Goal: Information Seeking & Learning: Find specific fact

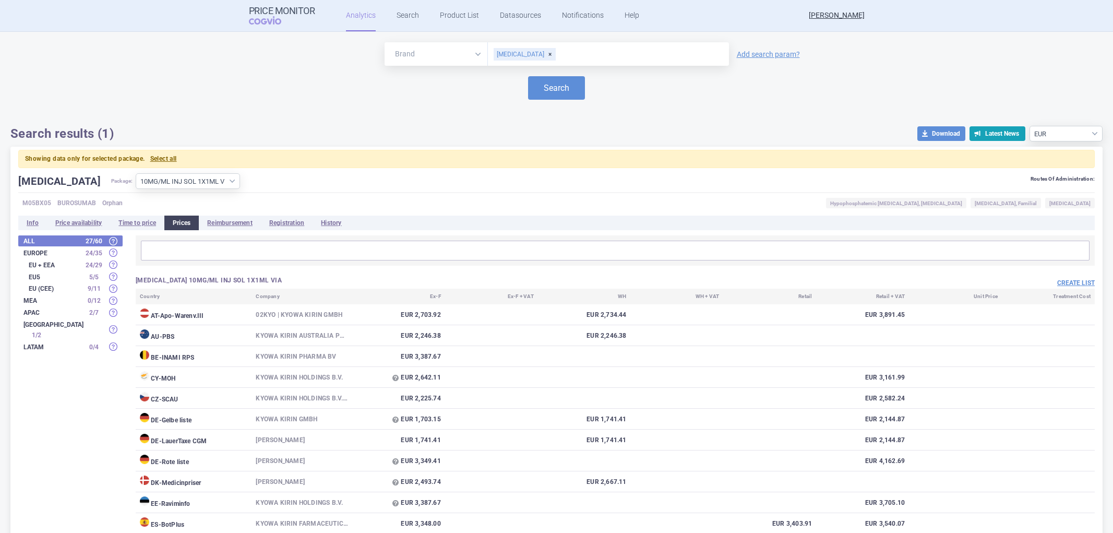
select select "EUR"
select select "ae5bc54e-504e-4b53-80a2-c53f08939de7"
click at [359, 16] on link "Analytics" at bounding box center [361, 15] width 30 height 31
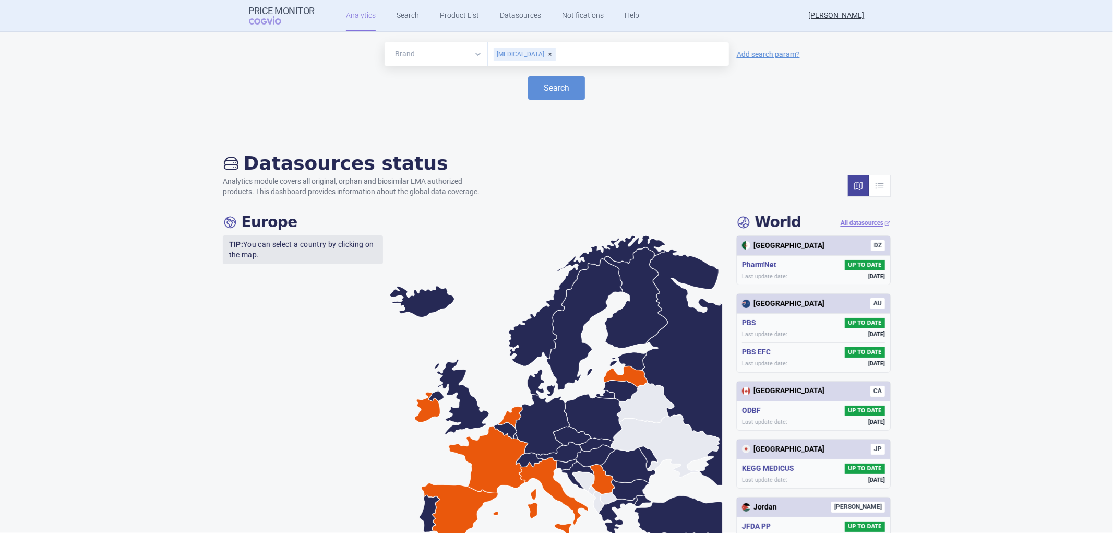
click at [528, 55] on div "[MEDICAL_DATA]" at bounding box center [525, 54] width 62 height 13
click at [528, 55] on input "text" at bounding box center [608, 54] width 231 height 14
type input "vyjuvek"
click at [541, 82] on button "Search" at bounding box center [556, 87] width 57 height 23
click at [555, 86] on button "Search" at bounding box center [556, 87] width 57 height 23
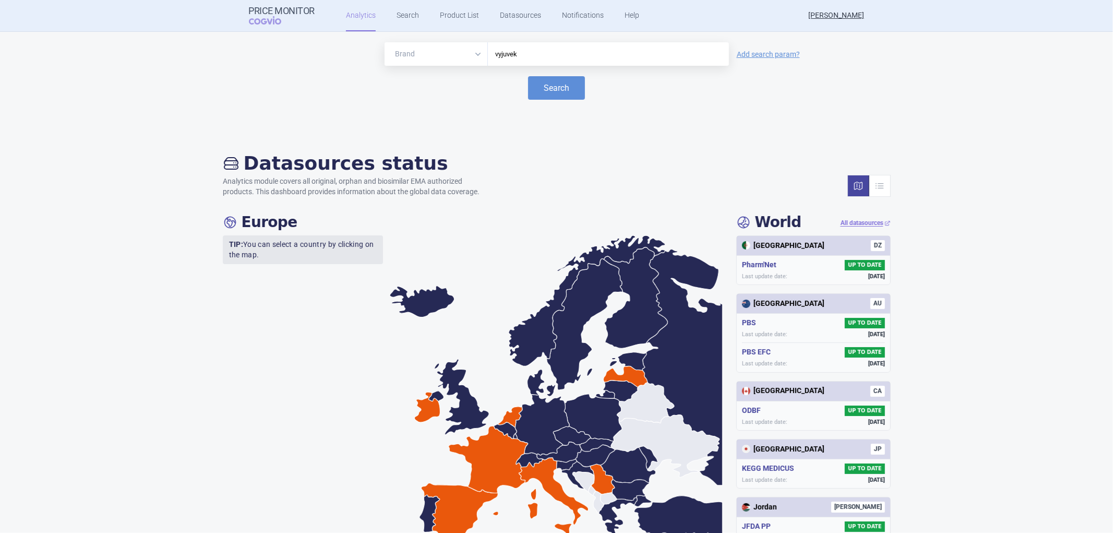
click at [110, 161] on div "Datasources status Analytics module covers all original, orphan and biosimilar …" at bounding box center [556, 524] width 1113 height 787
click at [553, 91] on button "Search" at bounding box center [556, 87] width 57 height 23
click at [473, 55] on select "Brand ATC/Active substance Therapeutic area" at bounding box center [436, 53] width 103 height 23
click at [569, 91] on button "Search" at bounding box center [556, 87] width 57 height 23
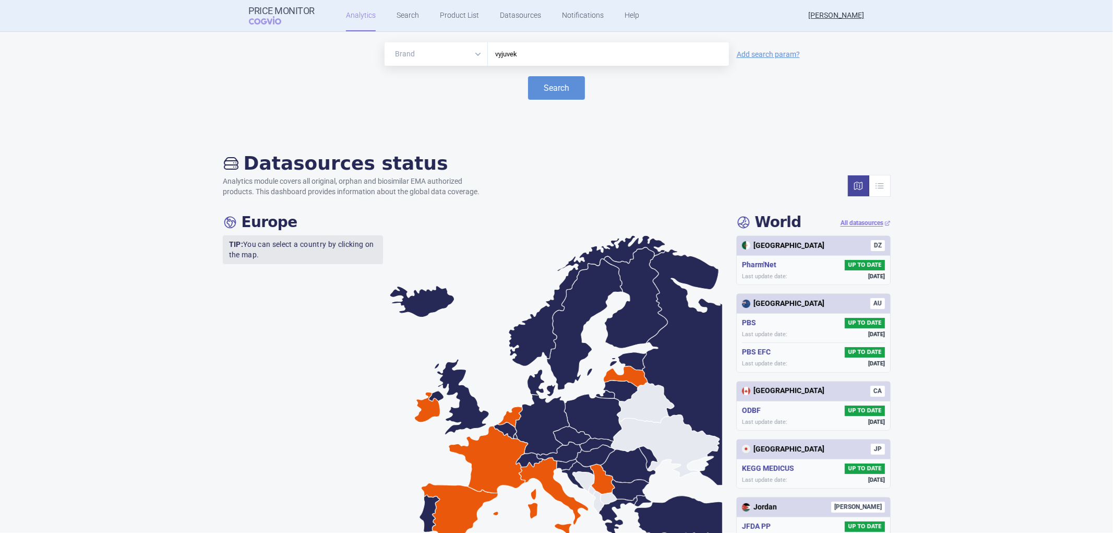
click at [1055, 162] on div "Datasources status Analytics module covers all original, orphan and biosimilar …" at bounding box center [556, 524] width 1113 height 787
click at [398, 18] on link "Search" at bounding box center [408, 15] width 22 height 31
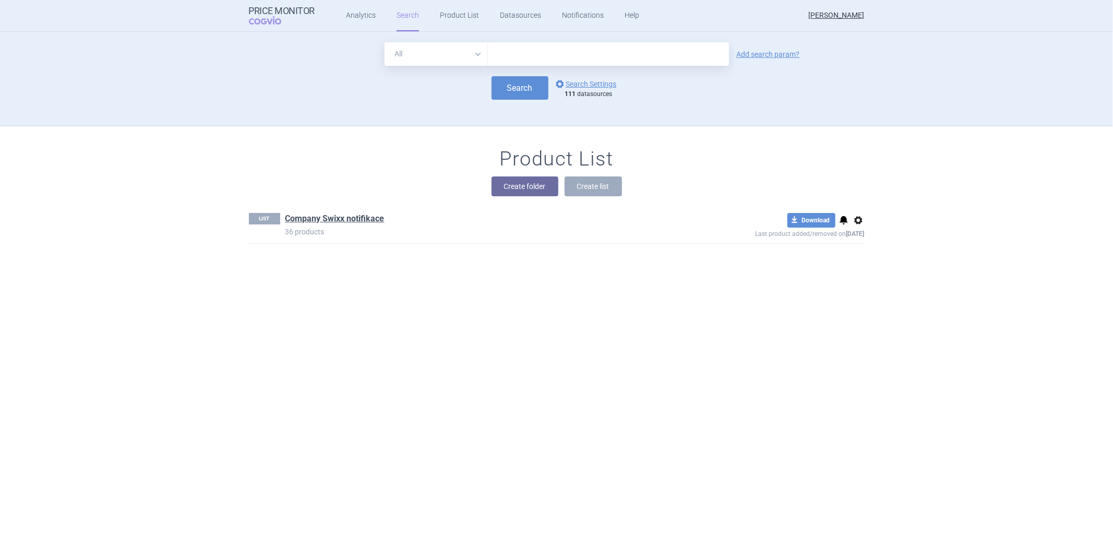
click at [494, 52] on input "text" at bounding box center [608, 53] width 241 height 23
type input "vyjuvek"
click at [511, 89] on button "Search" at bounding box center [520, 87] width 57 height 23
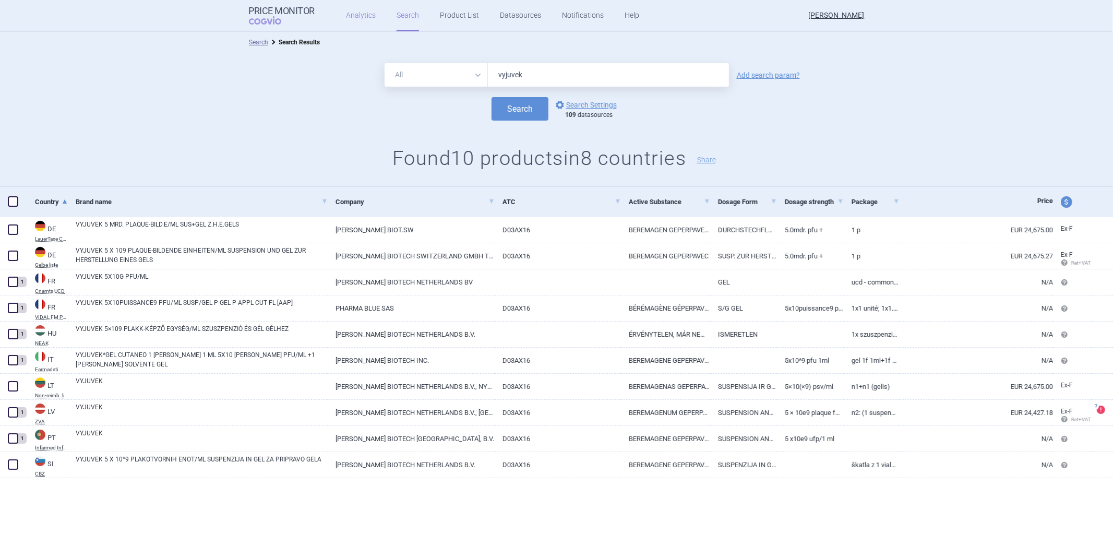
click at [360, 9] on link "Analytics" at bounding box center [361, 15] width 30 height 31
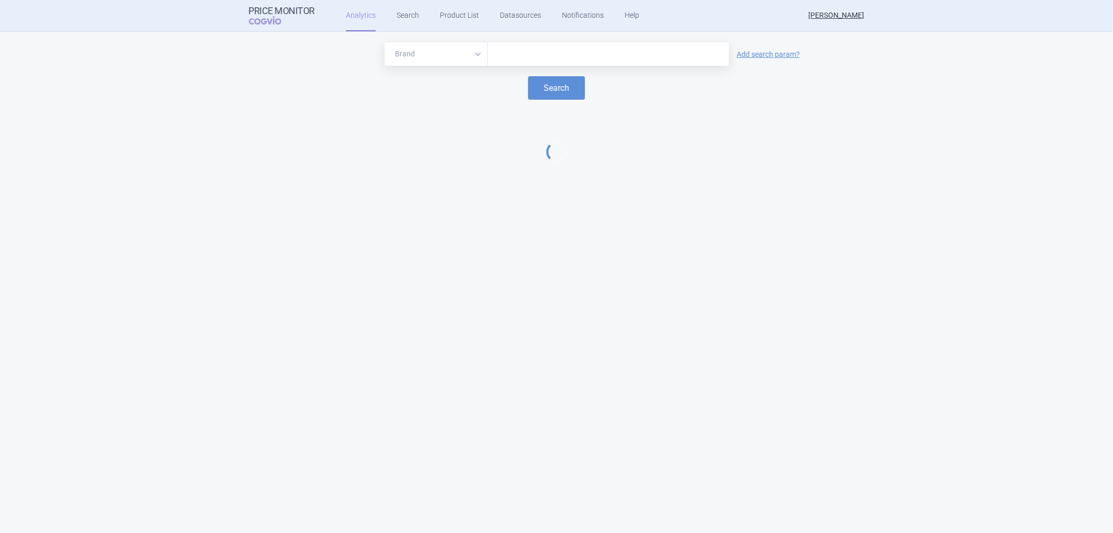
click at [531, 52] on input "text" at bounding box center [608, 54] width 231 height 14
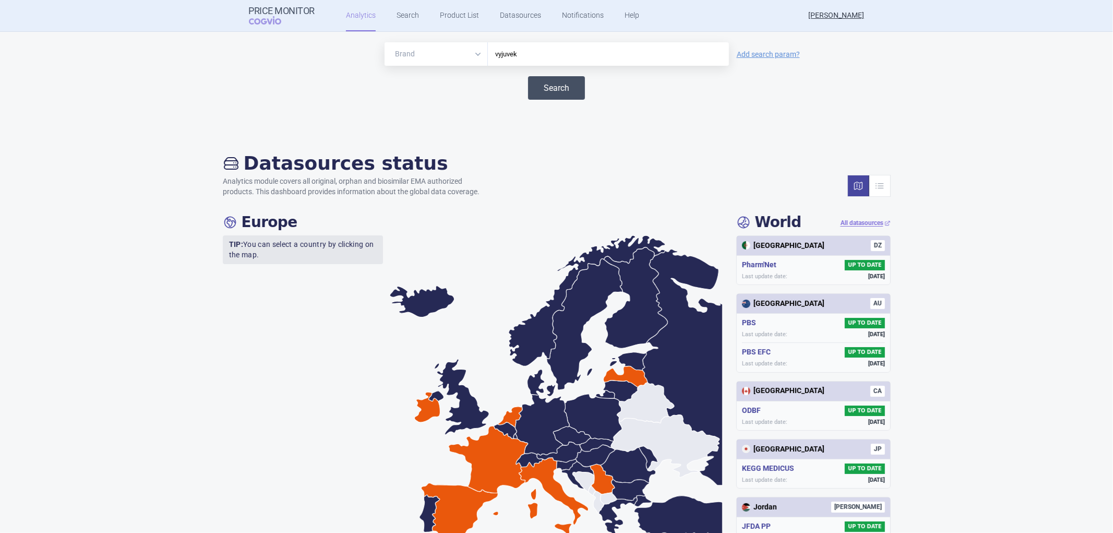
type input "vyjuvek"
click at [543, 92] on button "Search" at bounding box center [556, 87] width 57 height 23
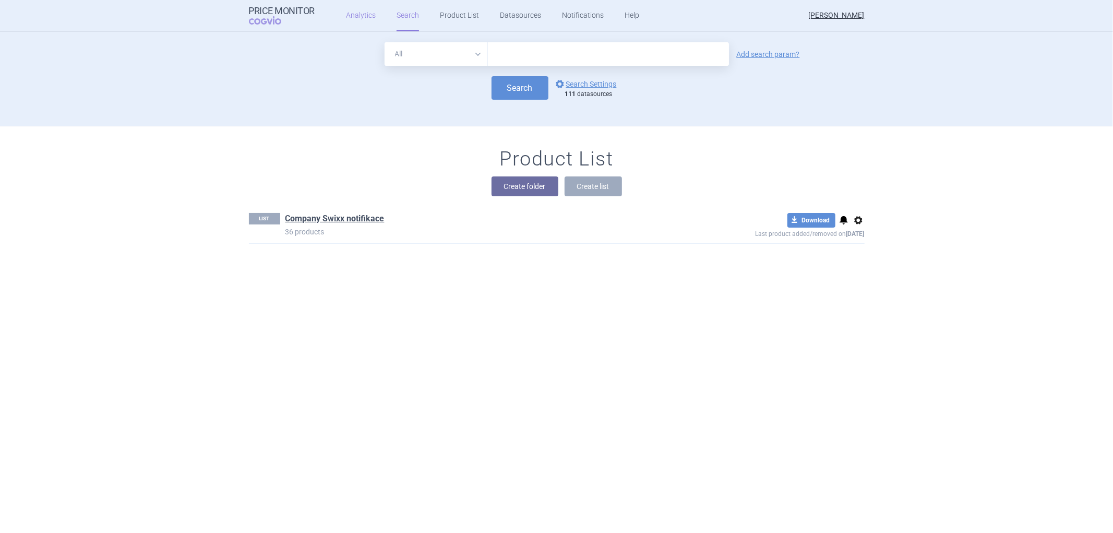
click at [358, 14] on link "Analytics" at bounding box center [361, 15] width 30 height 31
